Goal: Task Accomplishment & Management: Use online tool/utility

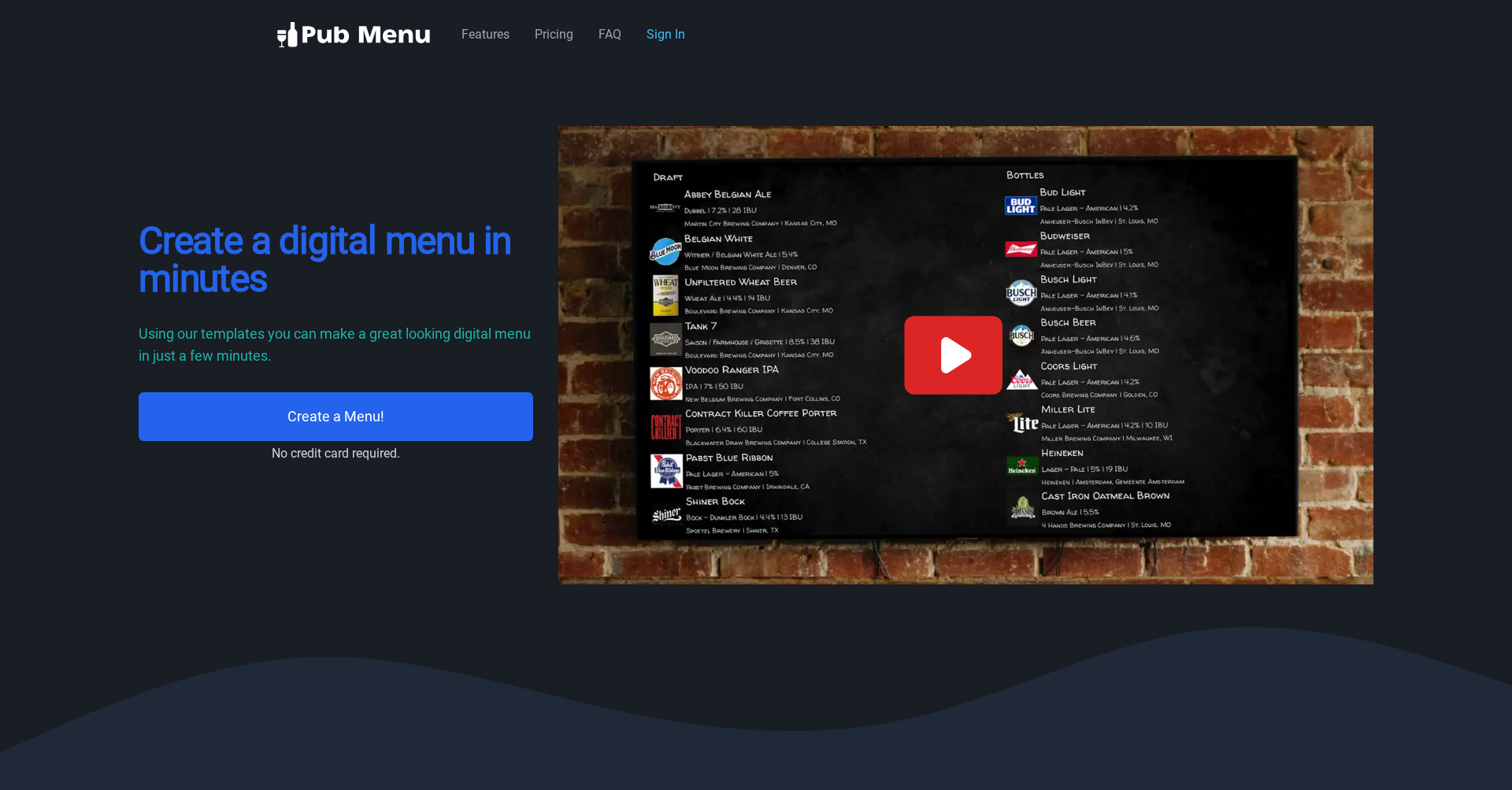
click at [677, 42] on div "Features Pricing FAQ Sign In" at bounding box center [579, 34] width 236 height 19
click at [673, 38] on link "Sign In" at bounding box center [666, 34] width 39 height 15
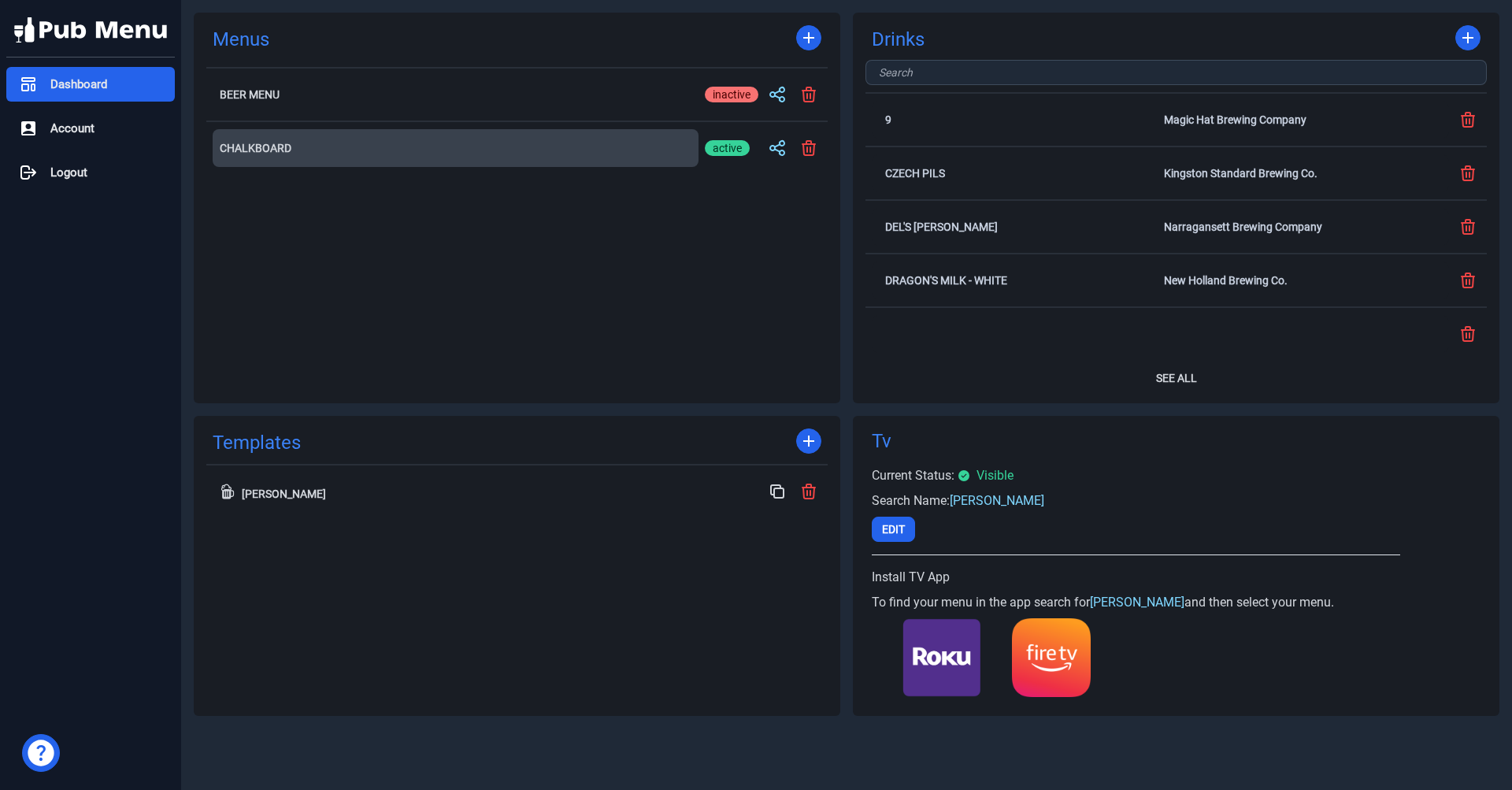
click at [289, 160] on button "Chalkboard" at bounding box center [455, 148] width 486 height 38
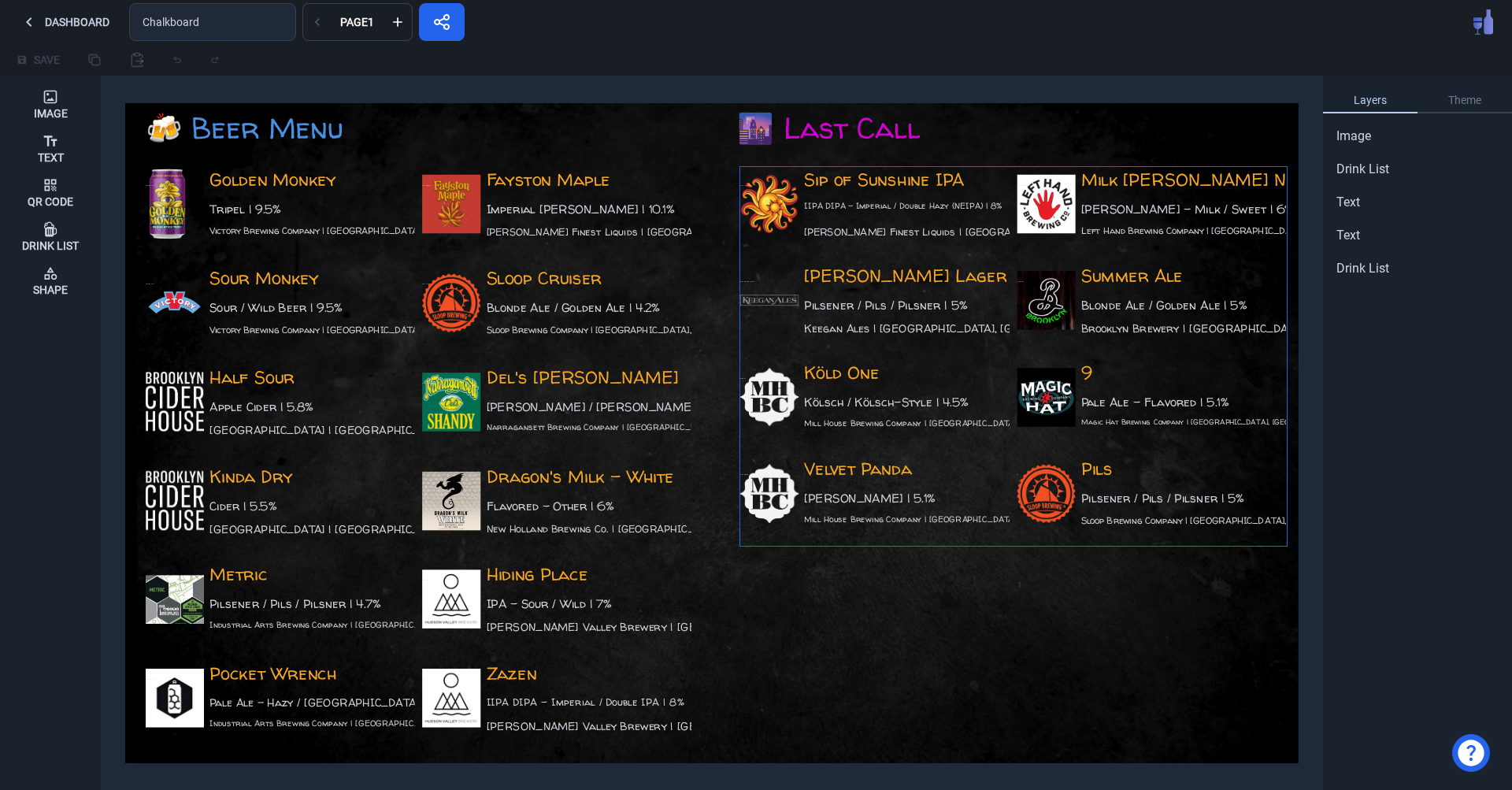
click at [1139, 282] on div "Summer Ale Blonde Ale / Golden Ale | 5% Brooklyn Brewery | Brooklyn, NY Summer …" at bounding box center [1152, 307] width 269 height 89
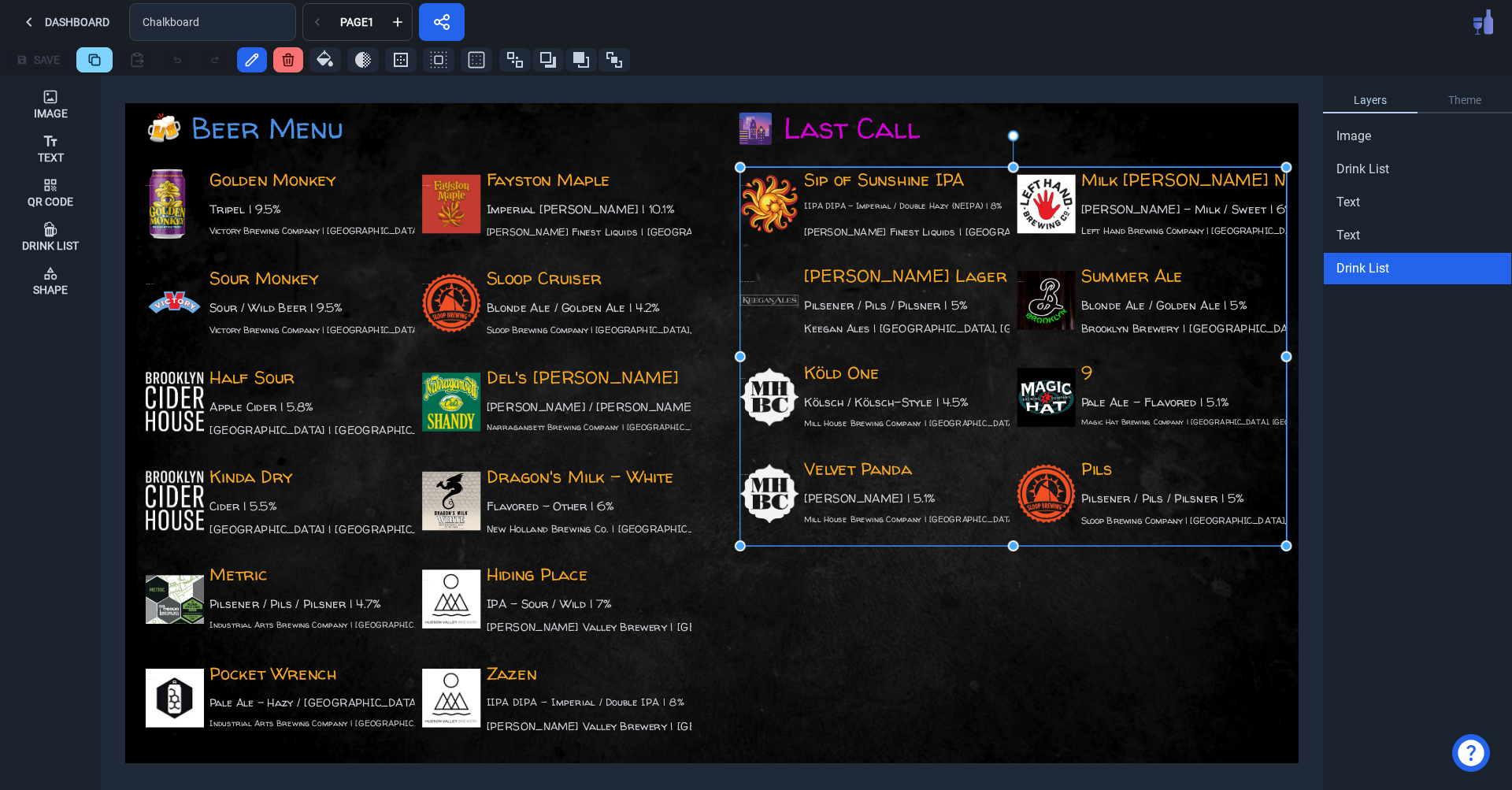
click at [873, 178] on div "Sip of Sunshine IPA IIPA DIPA - Imperial / Double Hazy (NEIPA) | 8% Lawson's Fi…" at bounding box center [875, 212] width 269 height 89
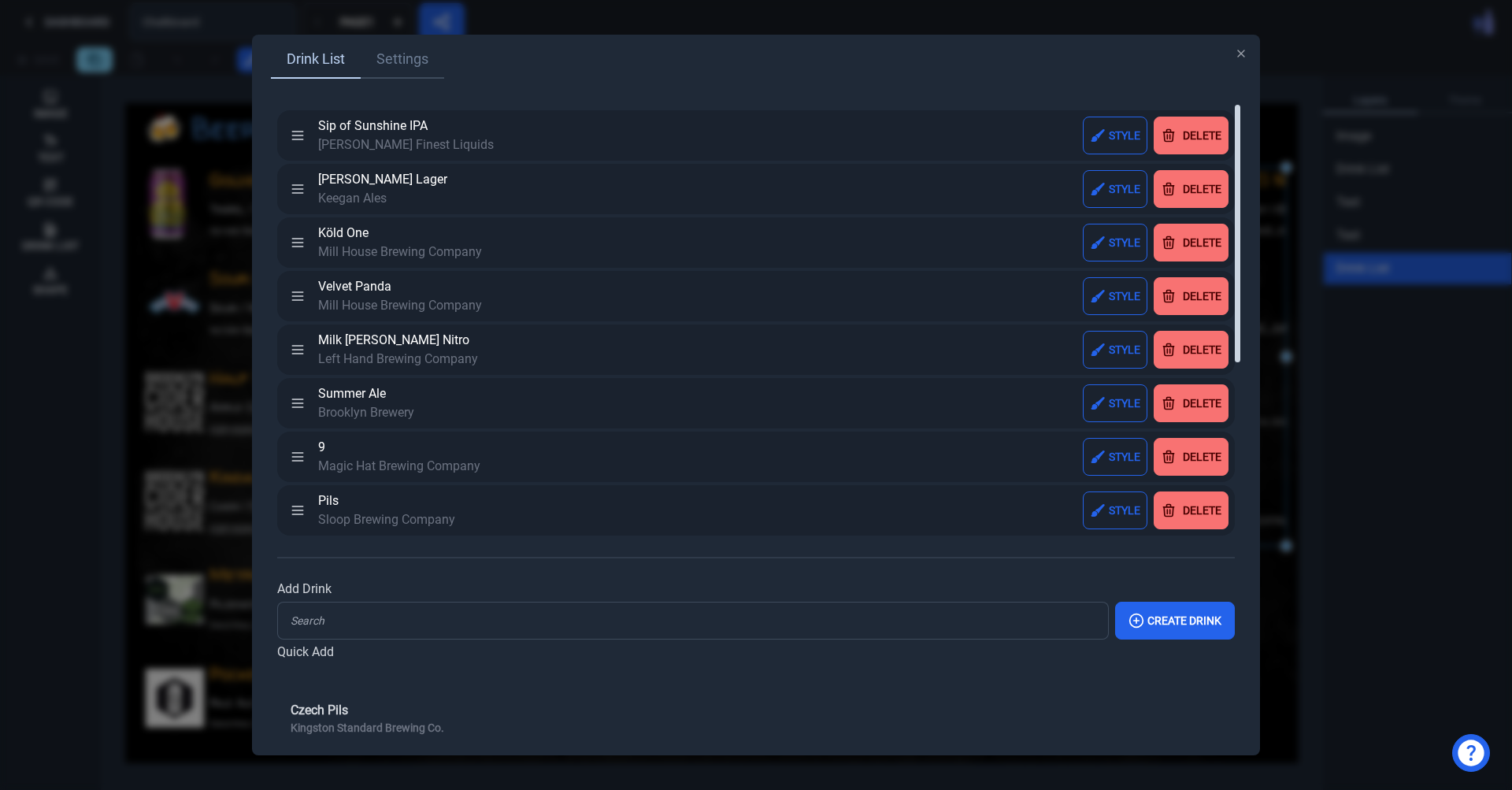
click at [1215, 141] on div "Delete" at bounding box center [1202, 135] width 39 height 11
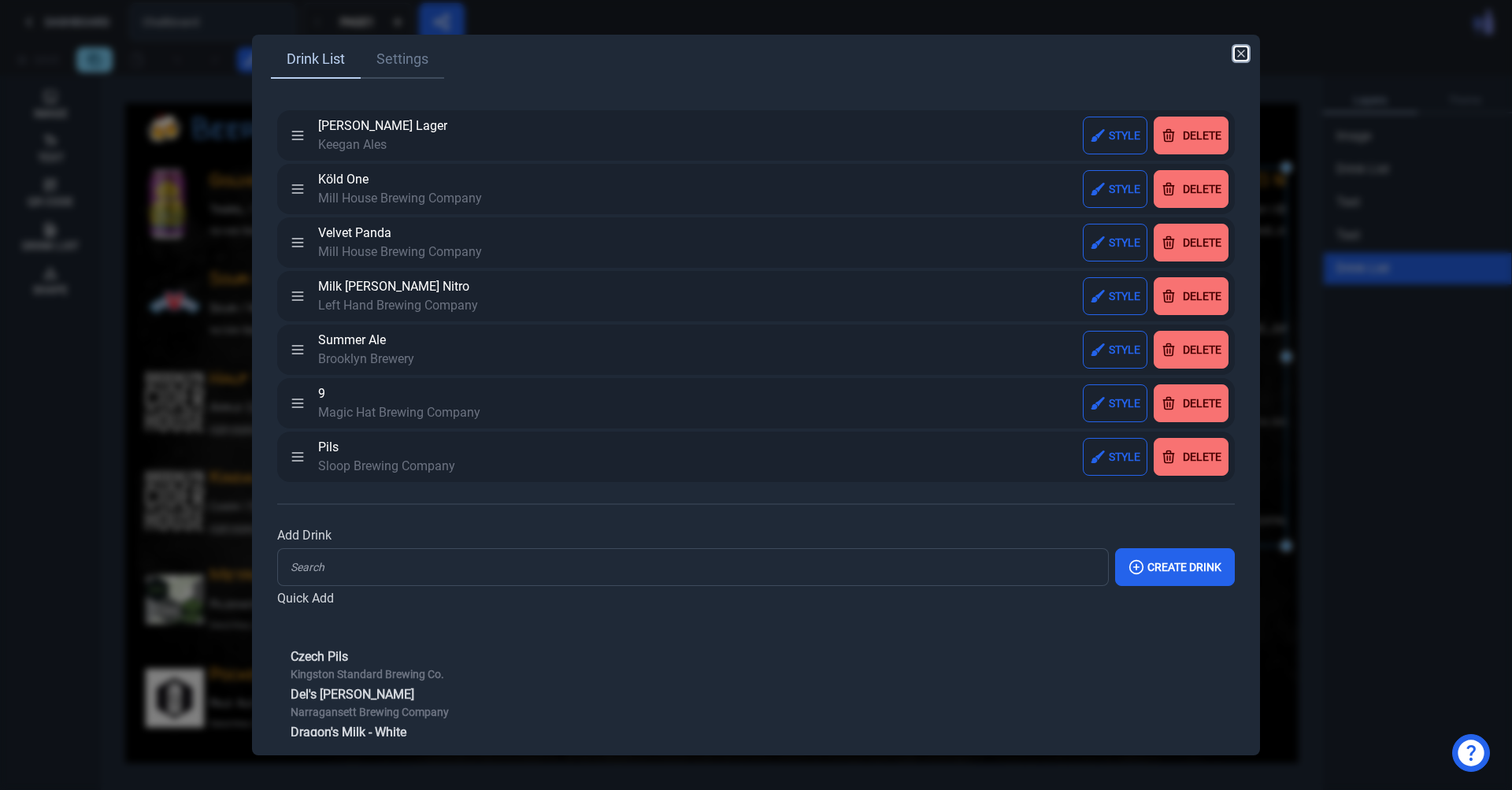
click at [1240, 57] on icon "button" at bounding box center [1241, 54] width 13 height 13
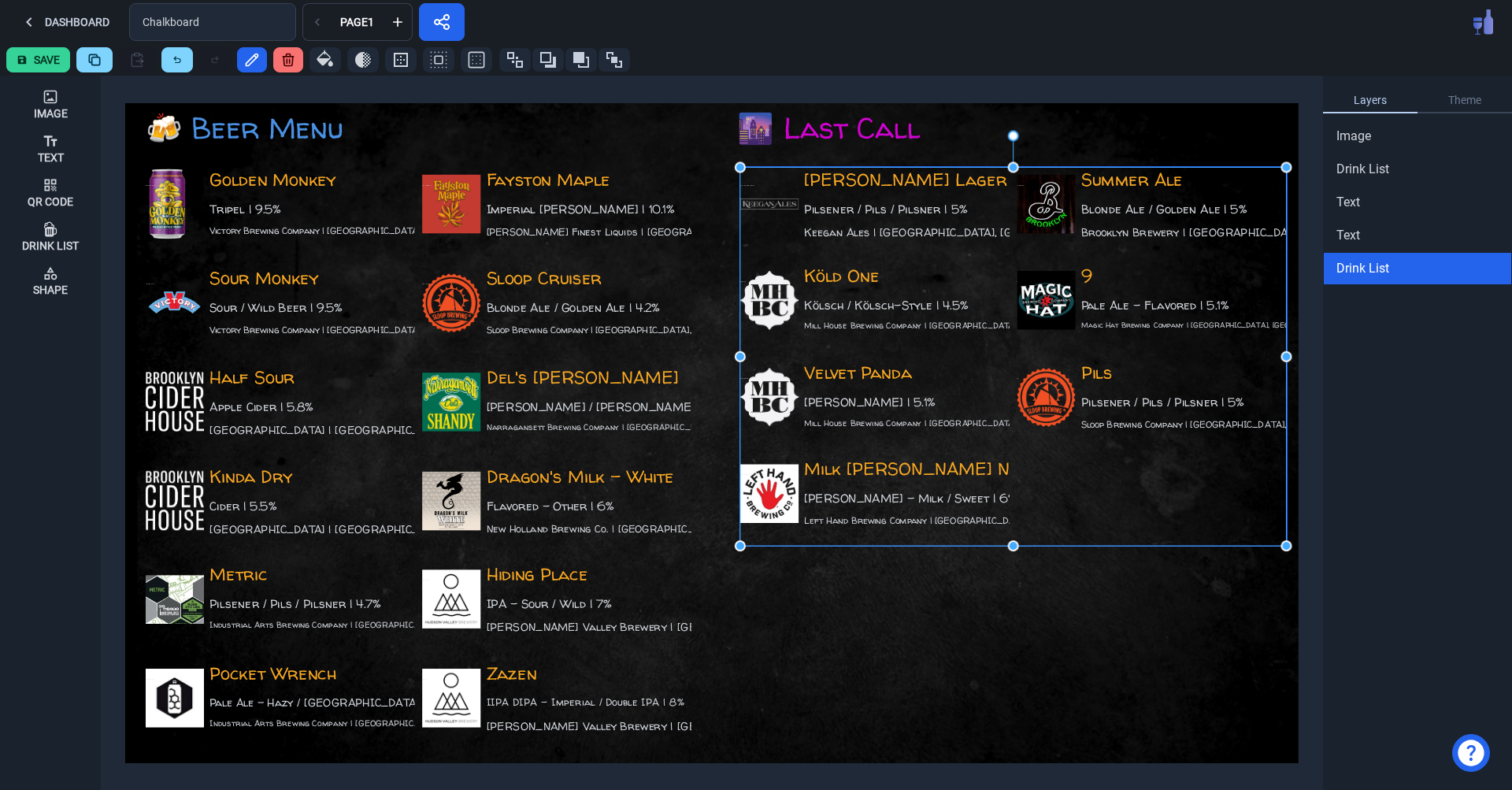
click at [1088, 188] on div "Summer Ale Blonde Ale / Golden Ale | 5% Brooklyn Brewery | Brooklyn, NY Summer …" at bounding box center [1152, 212] width 269 height 89
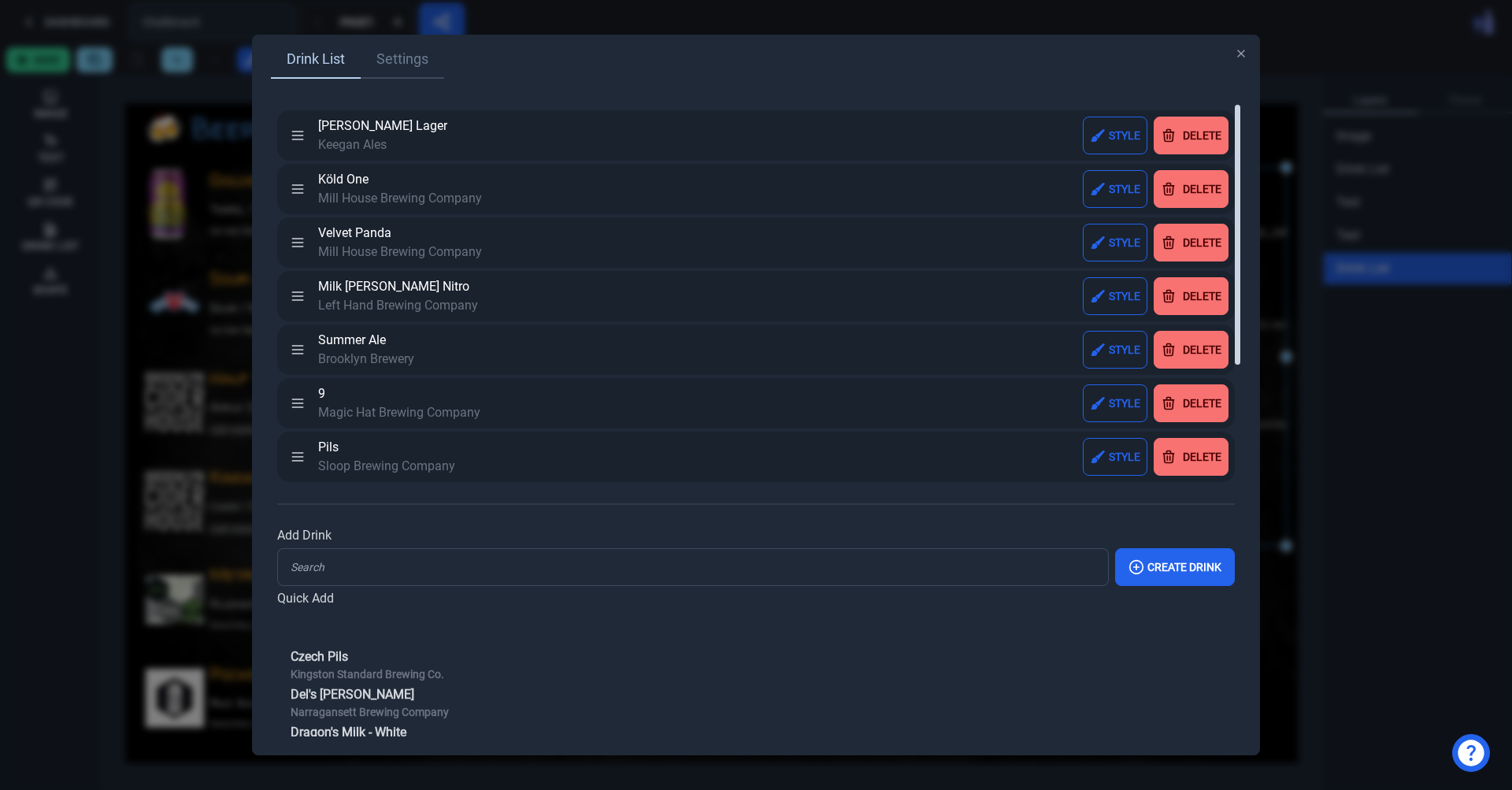
click at [426, 84] on div "Drink List Settings" at bounding box center [756, 67] width 970 height 50
click at [421, 75] on link "Settings" at bounding box center [402, 60] width 84 height 38
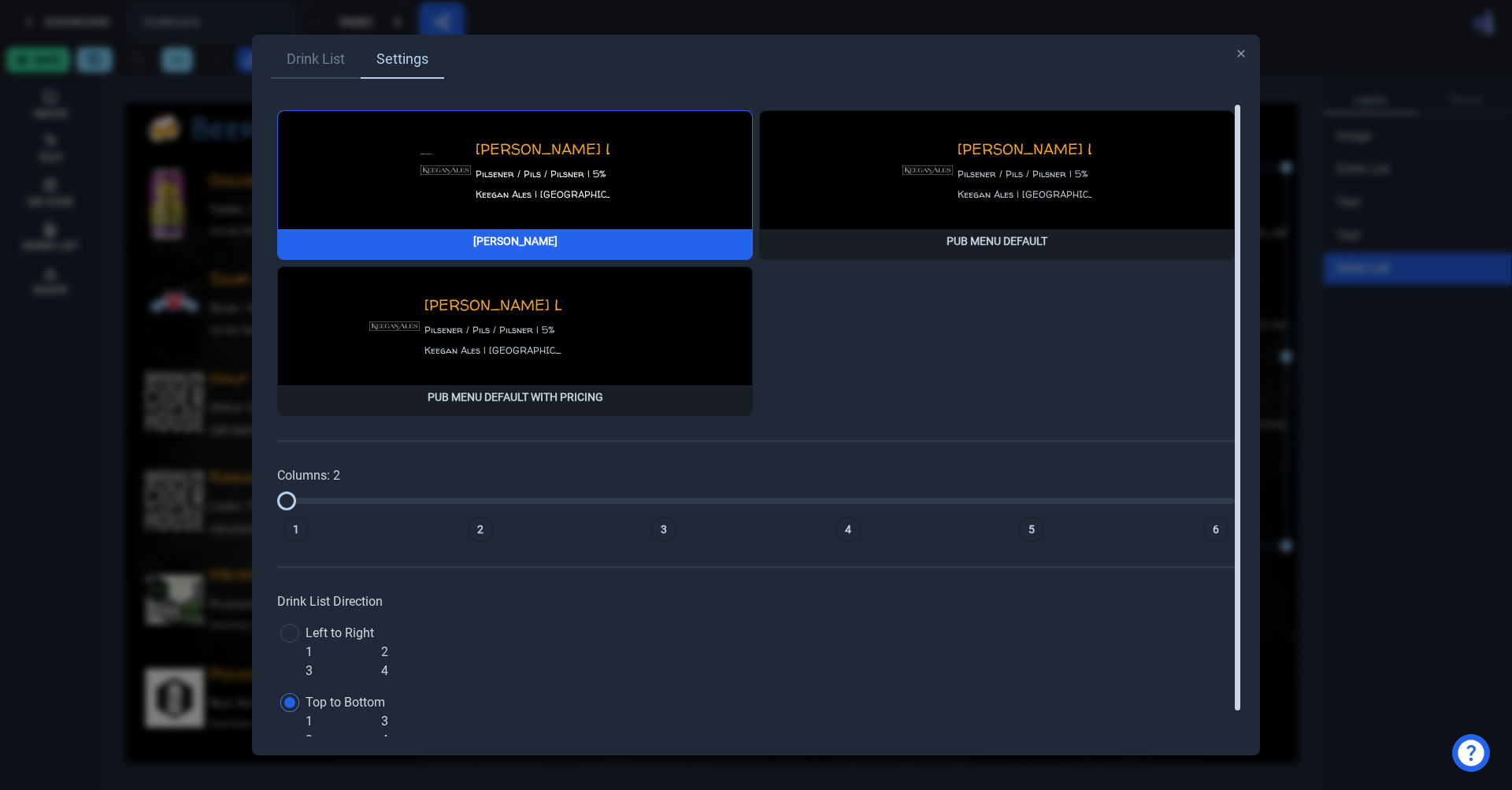
type input "1"
click at [286, 504] on input "range" at bounding box center [756, 500] width 957 height 19
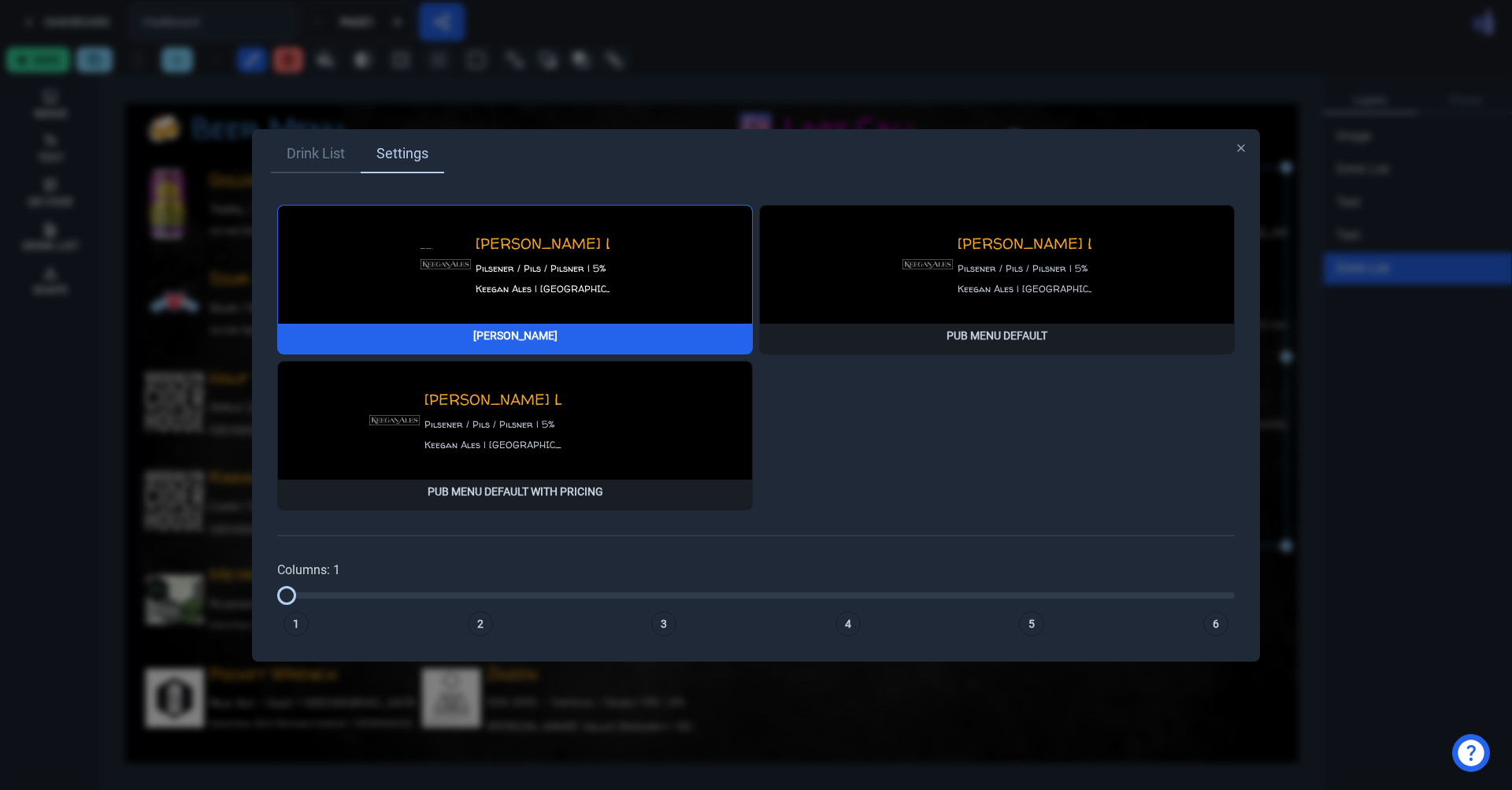
click at [1247, 152] on div "Drink List Settings Hudson Lager Pilsener / Pils / Pilsner | 5% Keegan Ales | K…" at bounding box center [756, 395] width 1008 height 533
click at [1238, 152] on icon "button" at bounding box center [1241, 148] width 13 height 13
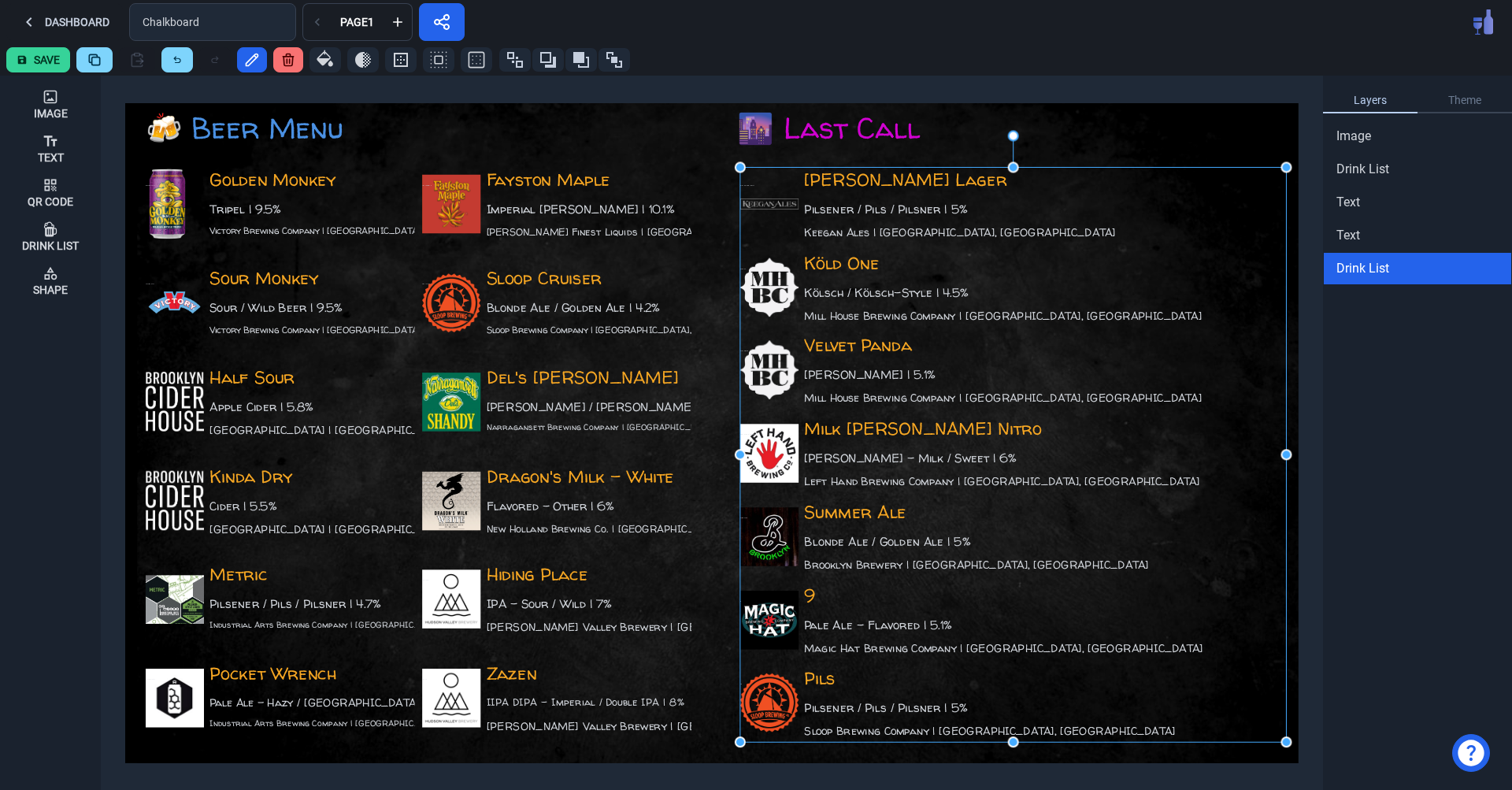
drag, startPoint x: 1015, startPoint y: 547, endPoint x: 1013, endPoint y: 744, distance: 197.0
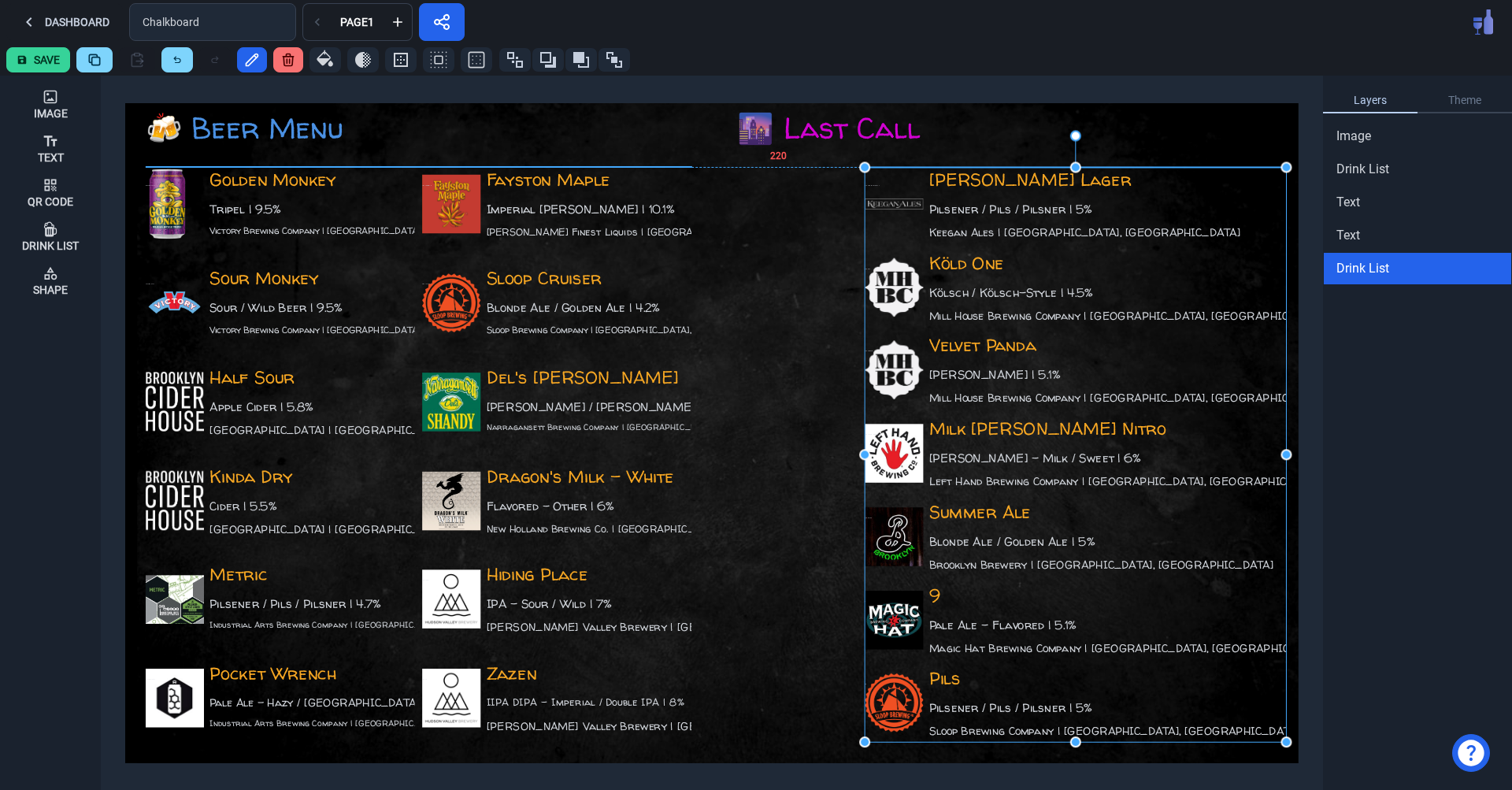
drag, startPoint x: 744, startPoint y: 456, endPoint x: 868, endPoint y: 478, distance: 125.9
click at [868, 478] on div "Image Text Qr Code Drink List Shape 220 Golden Monkey Tripel | 9.5% Victory Bre…" at bounding box center [756, 432] width 1512 height 715
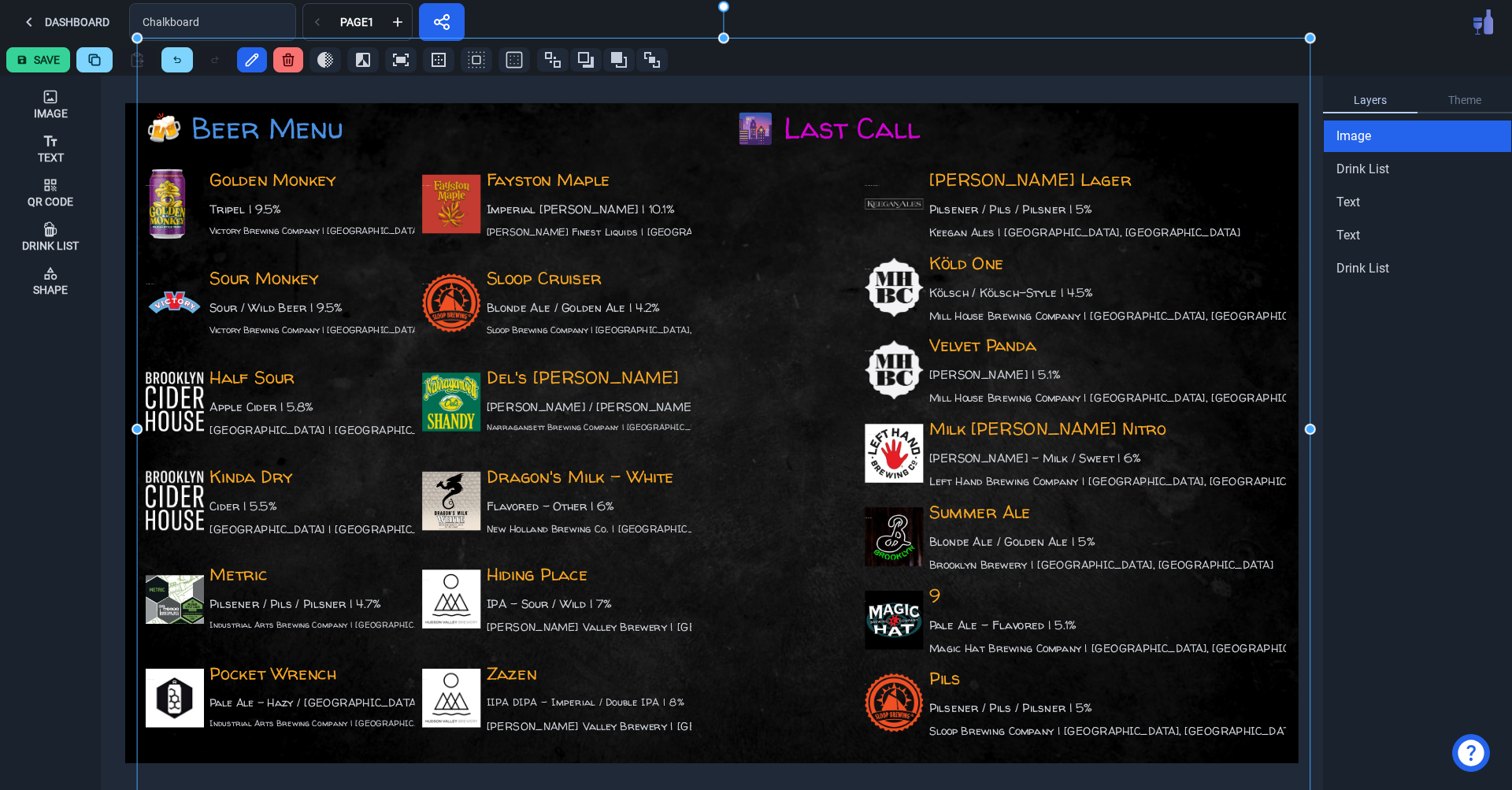
click at [732, 464] on img at bounding box center [723, 429] width 1173 height 782
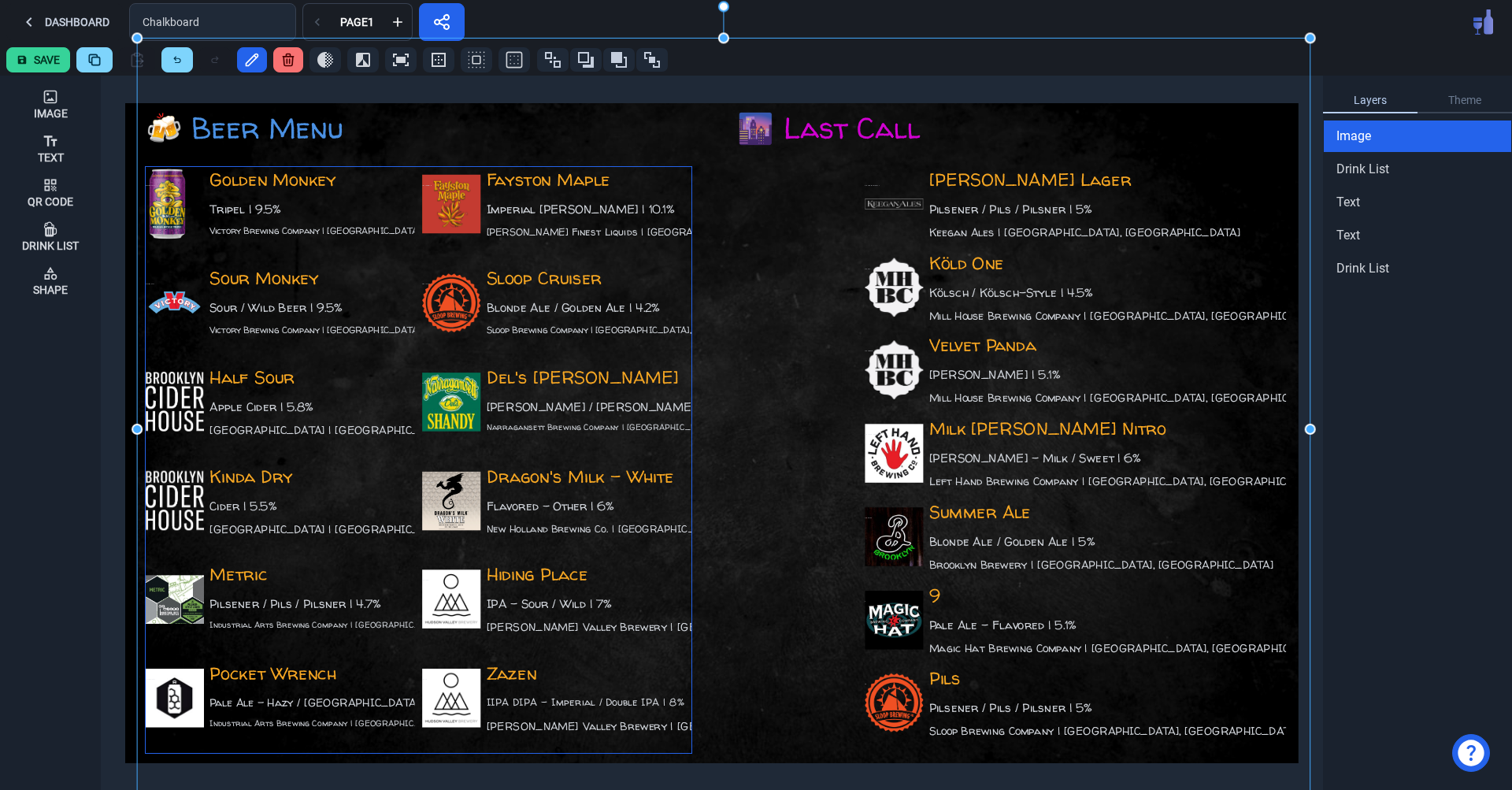
click at [571, 438] on div "Del's Shandy Radler / Shandy | 5% Narragansett Brewing Company | Providence, RI…" at bounding box center [557, 410] width 269 height 92
click at [699, 462] on img at bounding box center [723, 429] width 1173 height 782
click at [682, 462] on div "Golden Monkey Tripel | 9.5% Victory Brewing Company | Downingtown, PA Golden Mo…" at bounding box center [419, 460] width 546 height 586
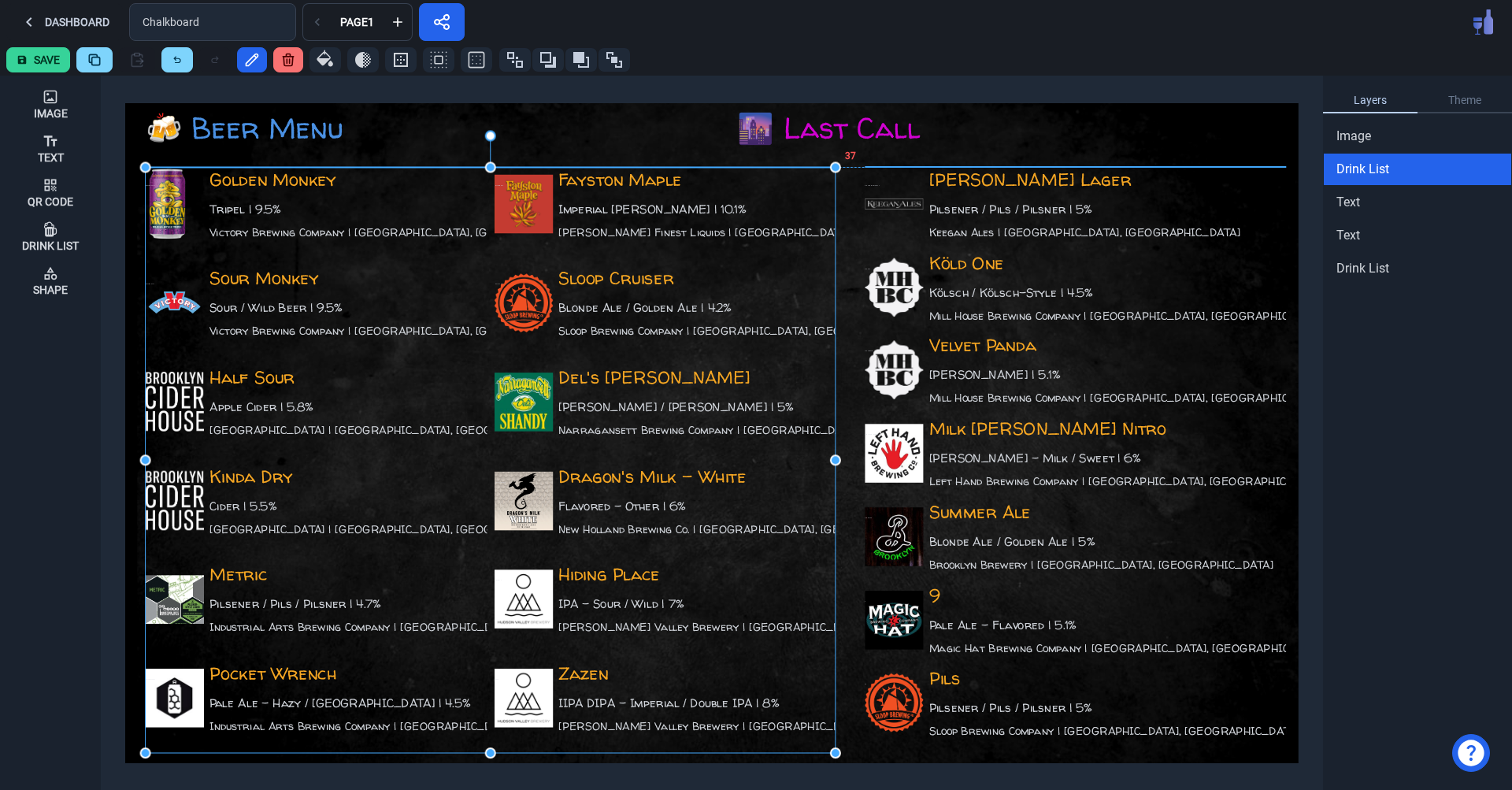
drag, startPoint x: 691, startPoint y: 459, endPoint x: 835, endPoint y: 465, distance: 144.1
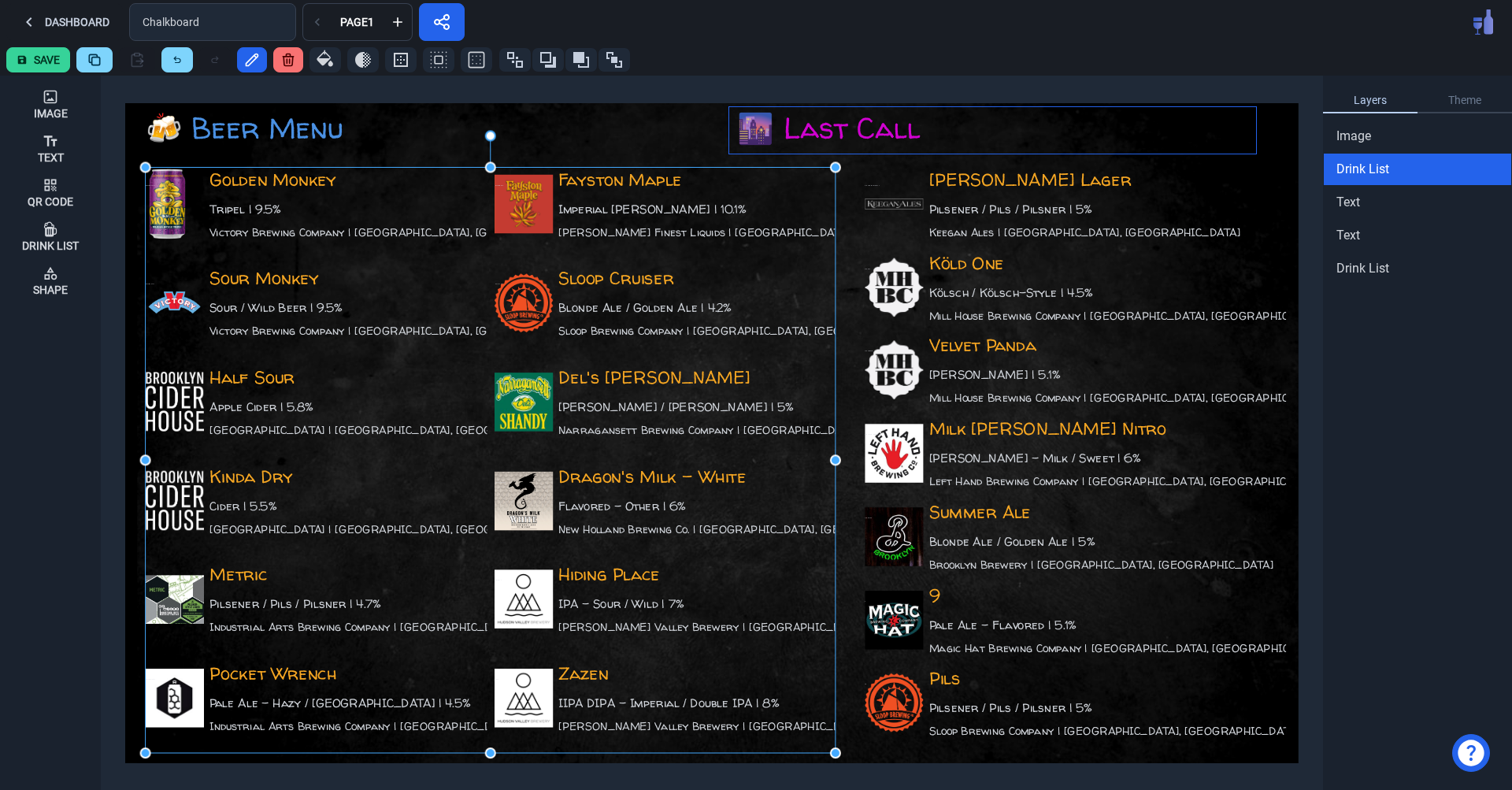
click at [769, 130] on div "🌆 Last Call" at bounding box center [997, 130] width 519 height 45
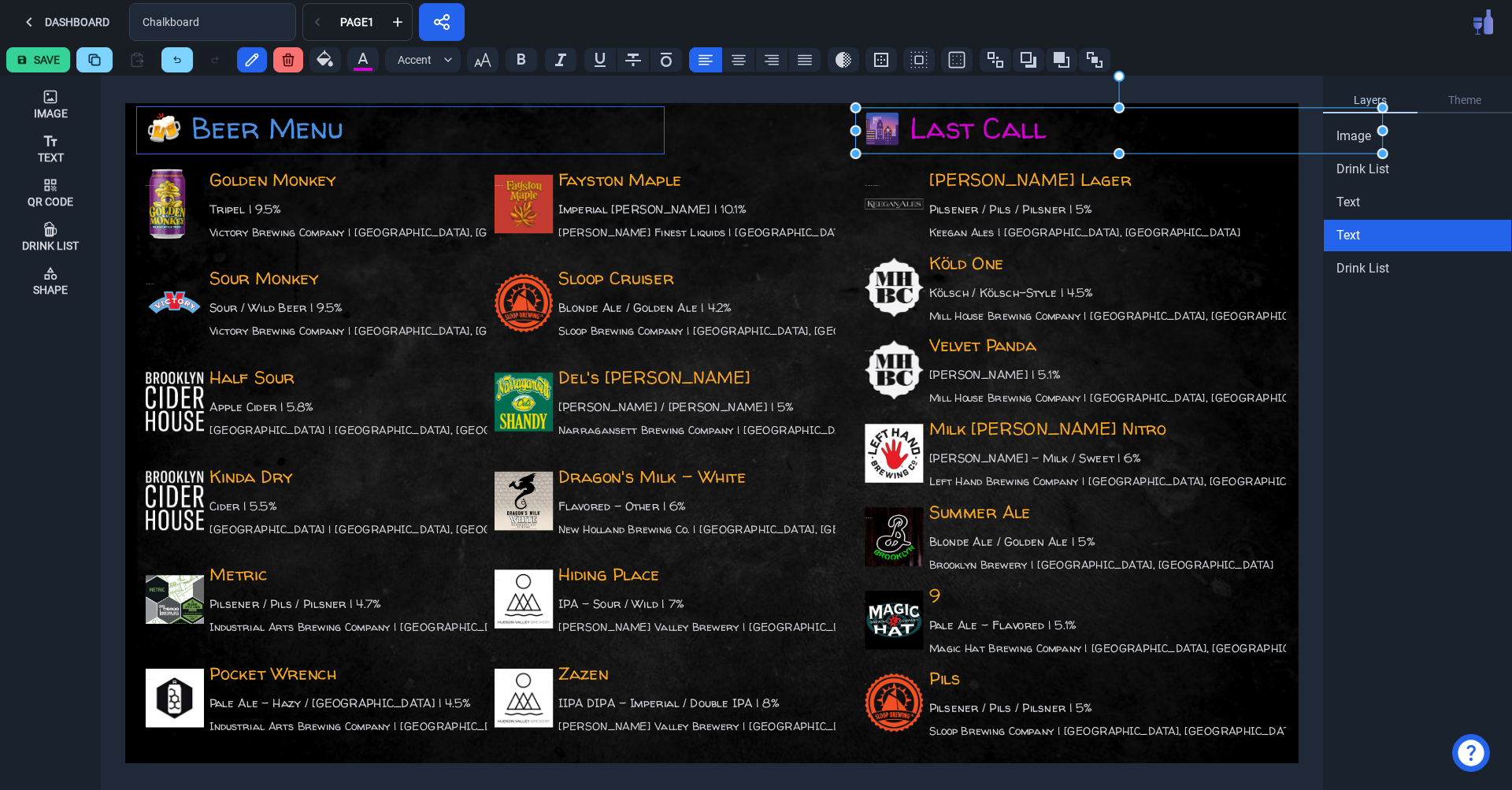
click at [581, 122] on div "🍻 Beer Menu" at bounding box center [405, 130] width 519 height 45
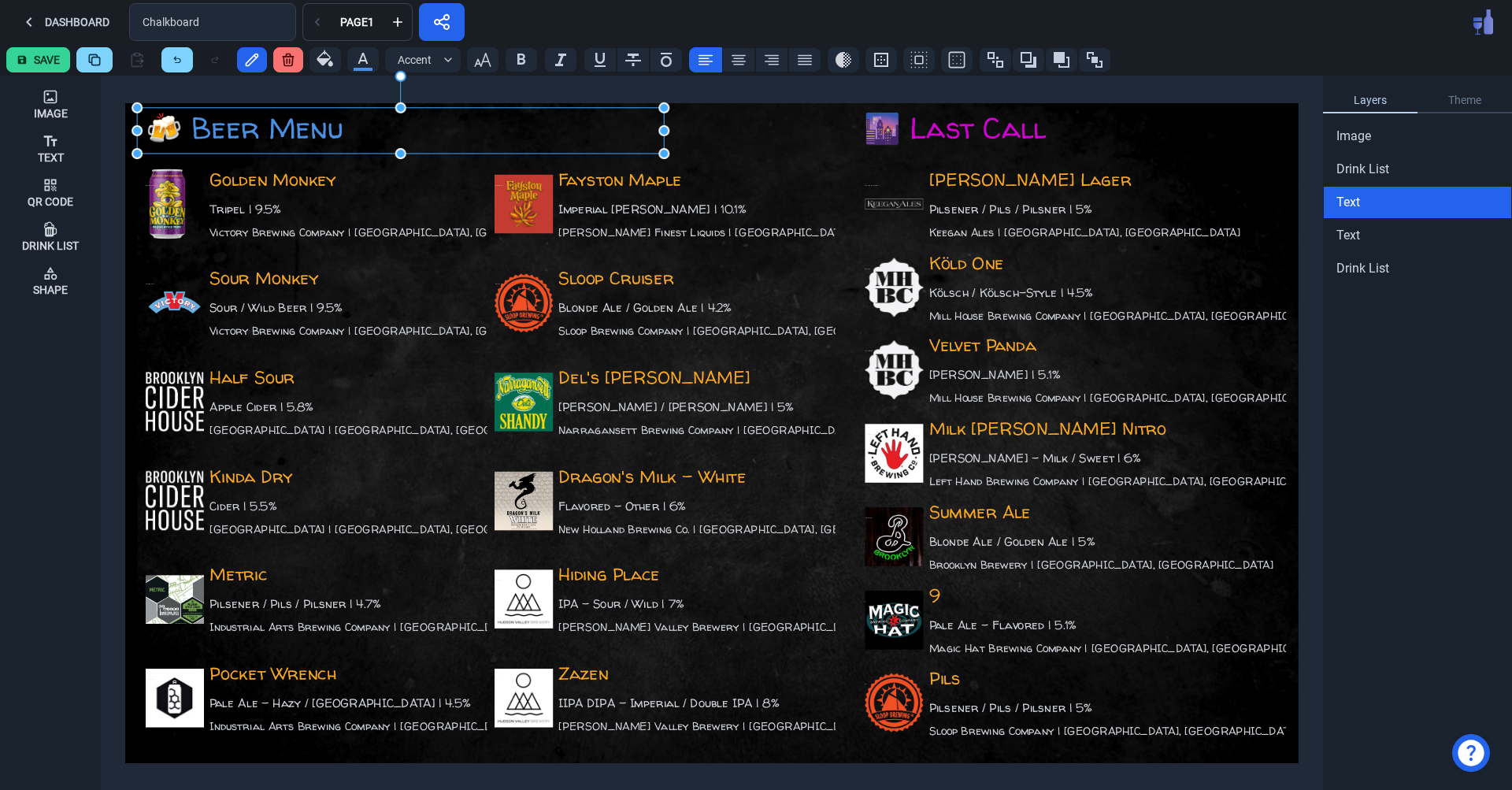
click at [1300, 37] on div "Dashboard Chalkboard Page 1" at bounding box center [756, 22] width 1512 height 44
click at [49, 58] on button "Save" at bounding box center [38, 59] width 64 height 25
click at [1264, 63] on div at bounding box center [1311, 59] width 388 height 25
click at [1355, 683] on div "Layers Theme Image Drink List Text Text Drink List" at bounding box center [1417, 432] width 189 height 715
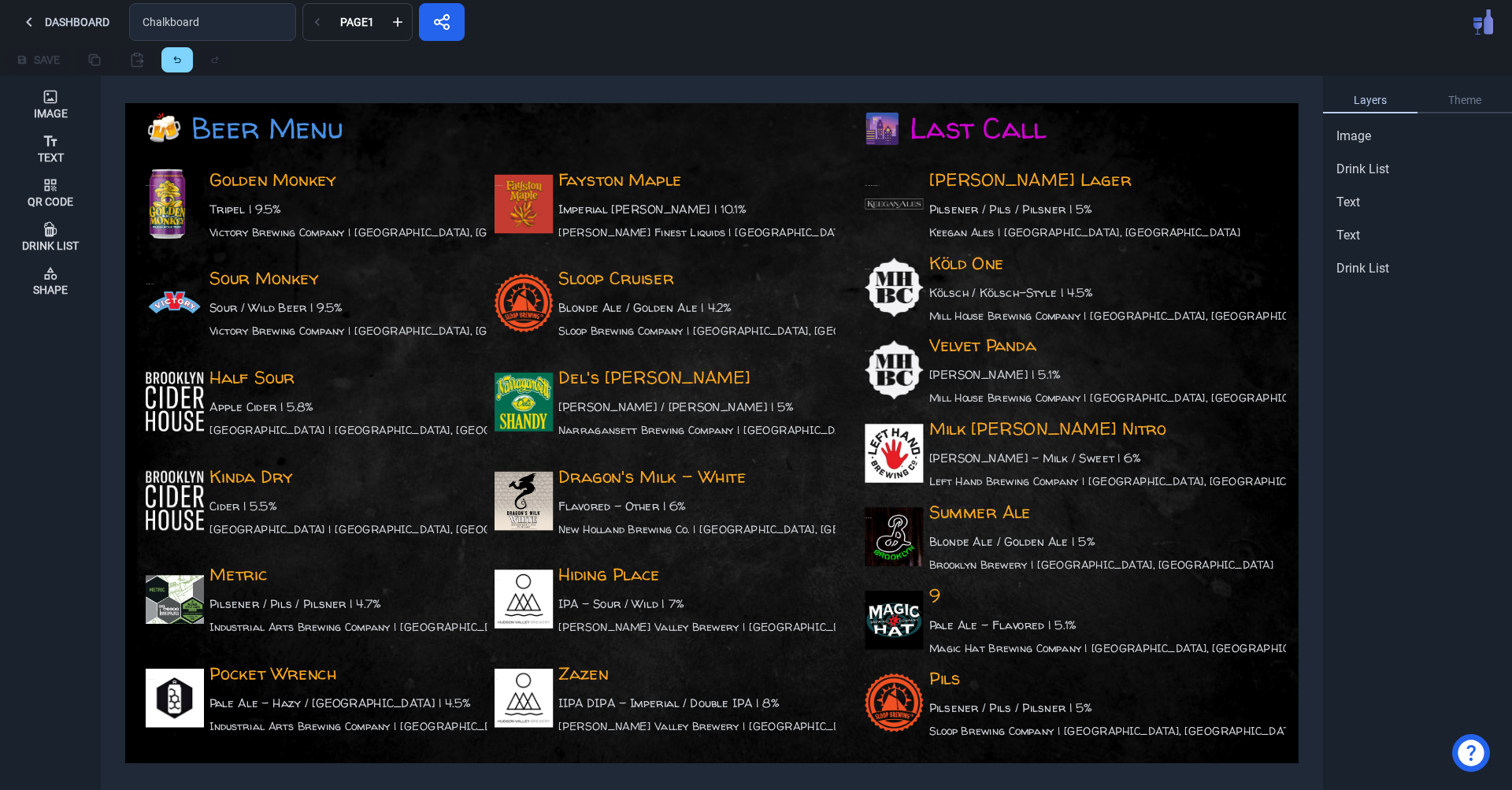
click at [1432, 556] on div "Layers Theme Image Drink List Text Text Drink List" at bounding box center [1417, 432] width 189 height 715
click at [910, 44] on div "Save" at bounding box center [756, 59] width 1512 height 32
click at [1010, 63] on div at bounding box center [871, 59] width 1269 height 25
